Goal: Task Accomplishment & Management: Manage account settings

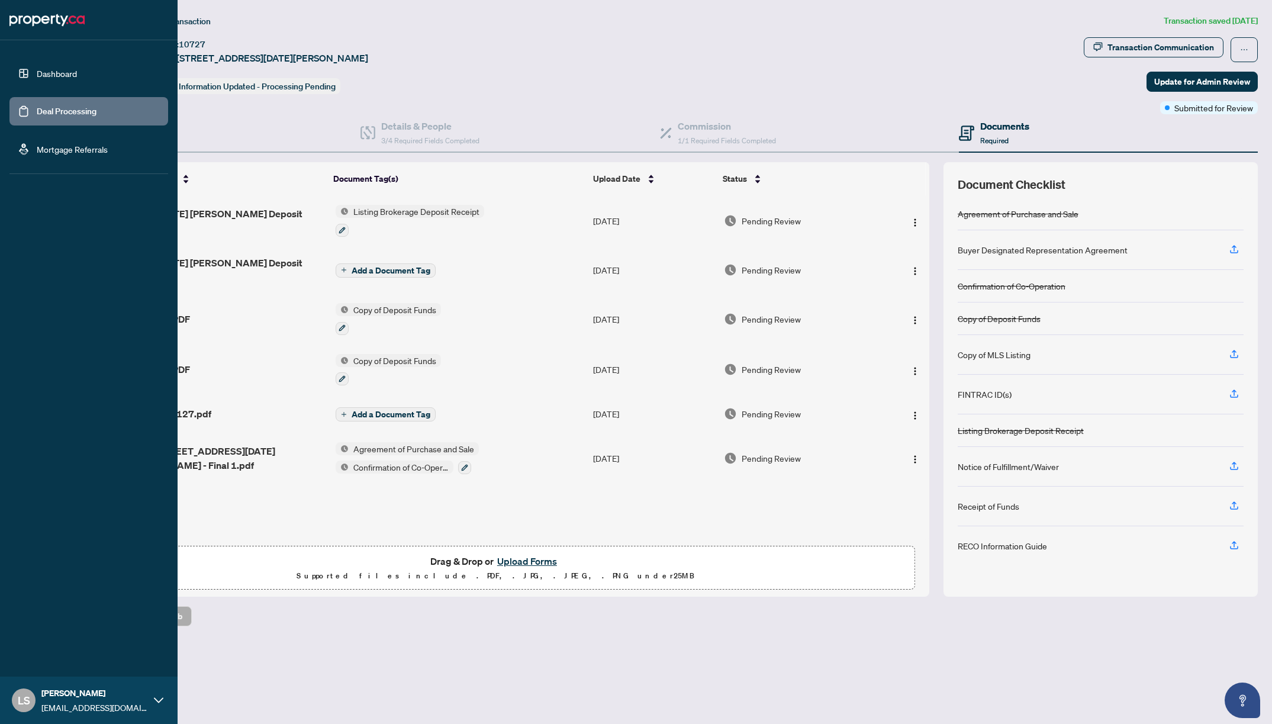
click at [42, 69] on link "Dashboard" at bounding box center [57, 73] width 40 height 11
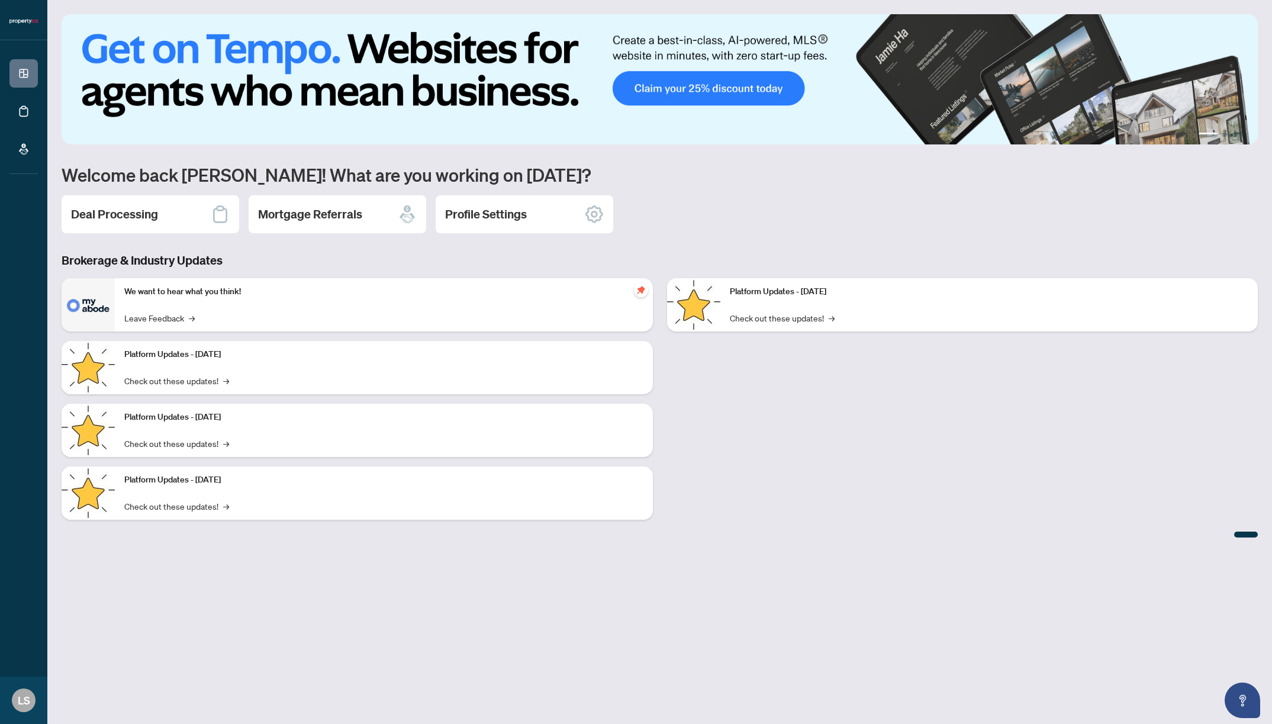
click at [112, 225] on div "Deal Processing" at bounding box center [151, 214] width 178 height 38
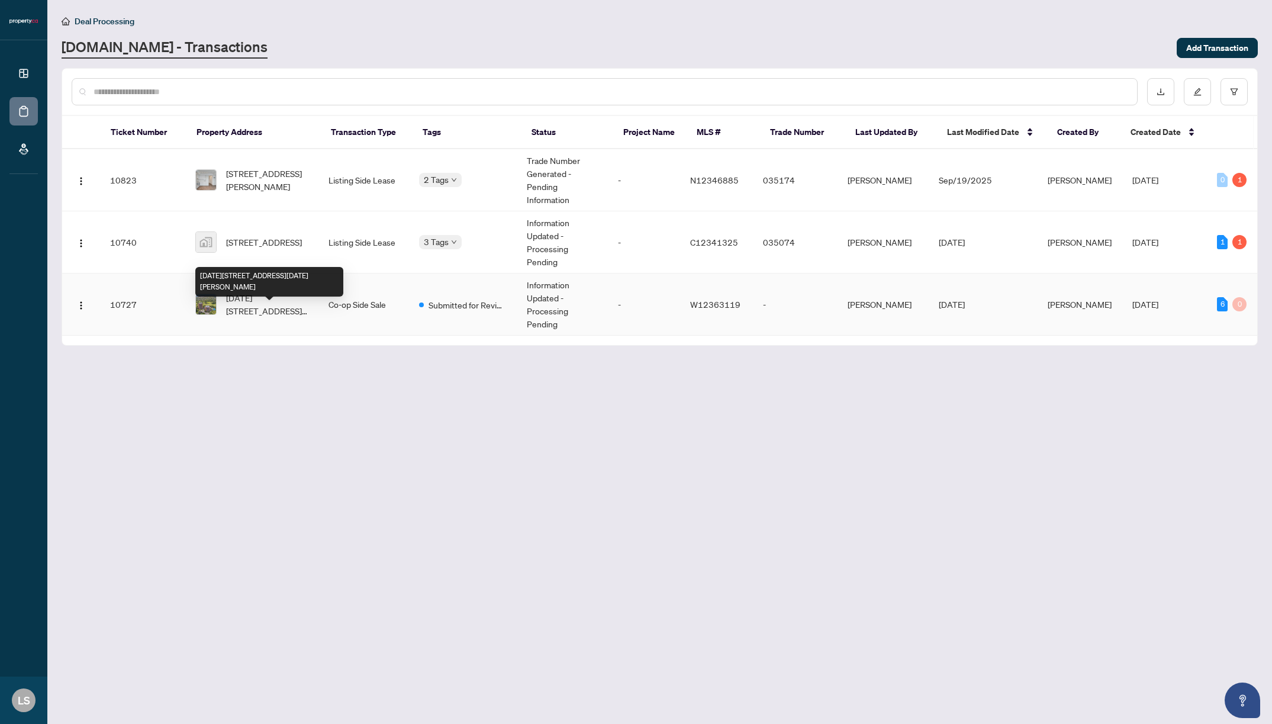
click at [253, 317] on span "[DATE][STREET_ADDRESS][DATE][PERSON_NAME]" at bounding box center [267, 304] width 83 height 26
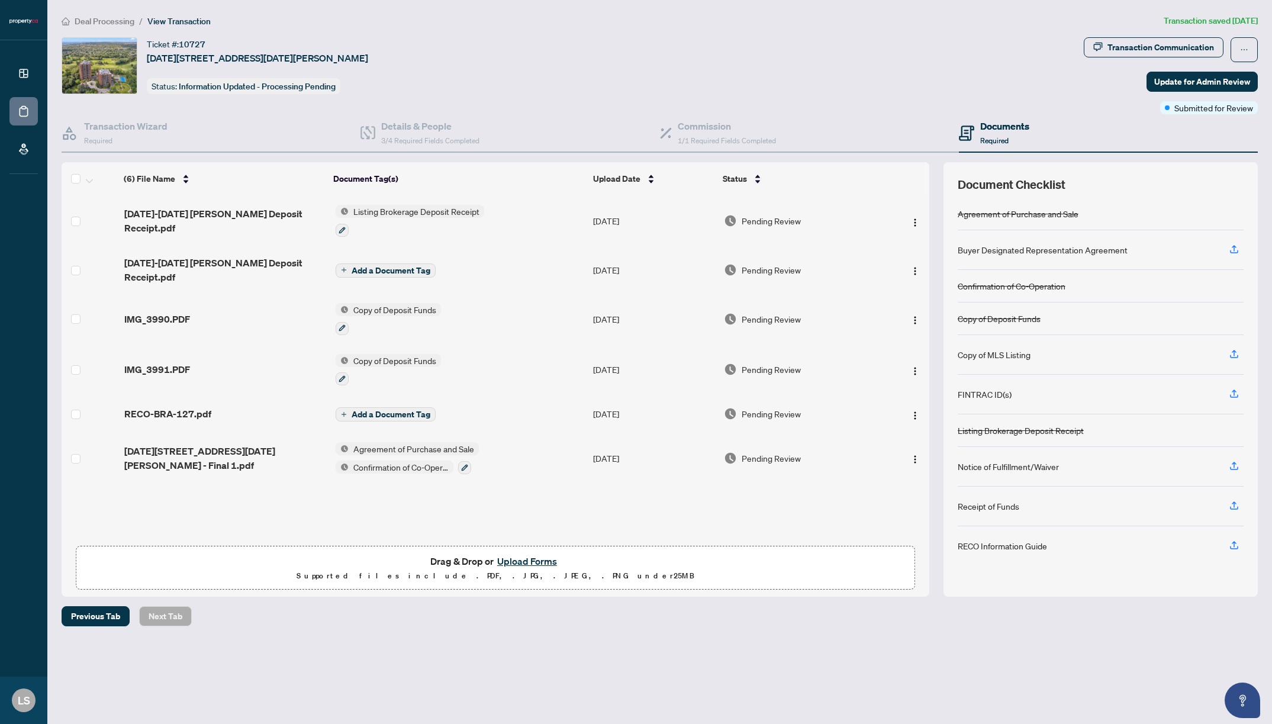
click at [531, 560] on button "Upload Forms" at bounding box center [526, 560] width 67 height 15
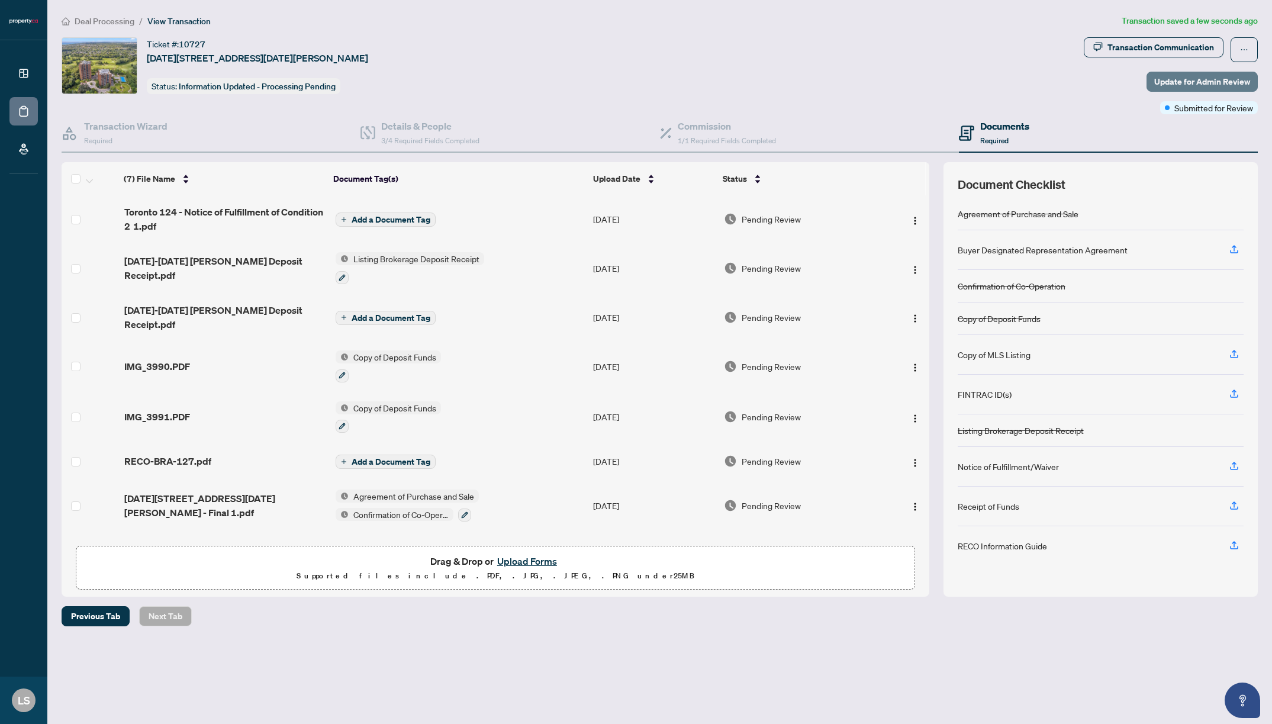
click at [1189, 88] on span "Update for Admin Review" at bounding box center [1202, 81] width 96 height 19
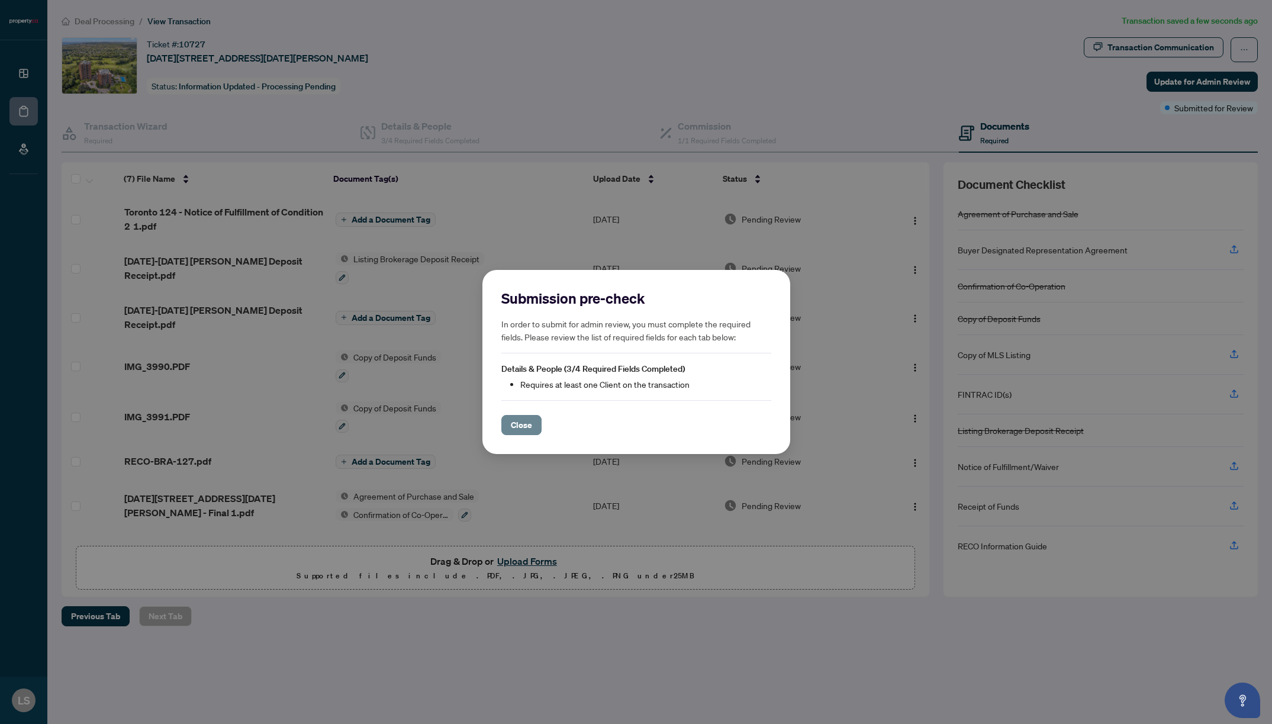
click at [525, 427] on span "Close" at bounding box center [521, 424] width 21 height 19
